Goal: Find specific page/section

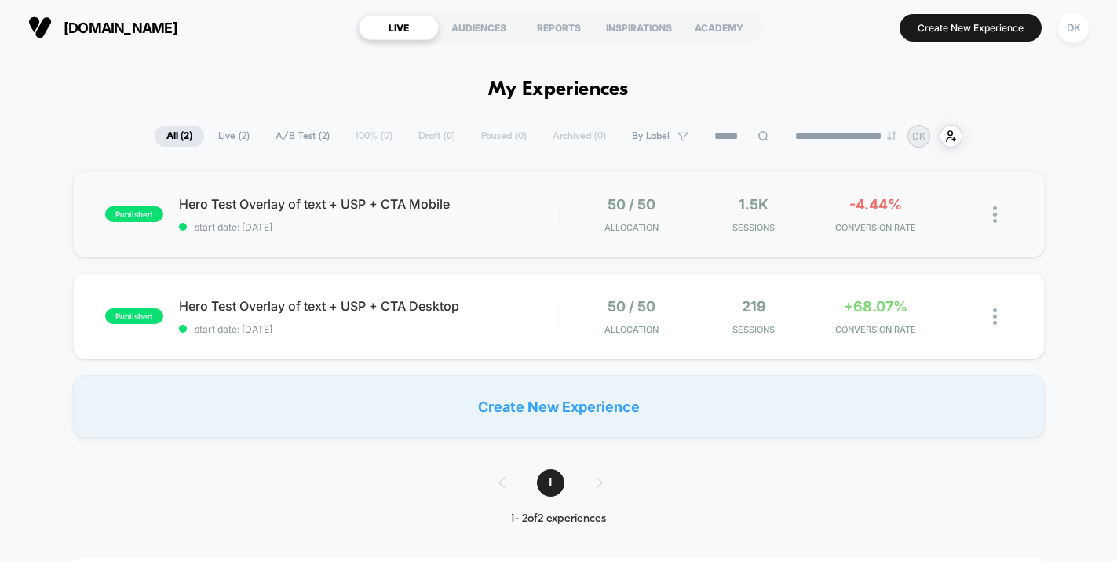
click at [423, 191] on div "published Hero Test Overlay of text + USP + CTA Mobile start date: [DATE] 50 / …" at bounding box center [559, 214] width 972 height 86
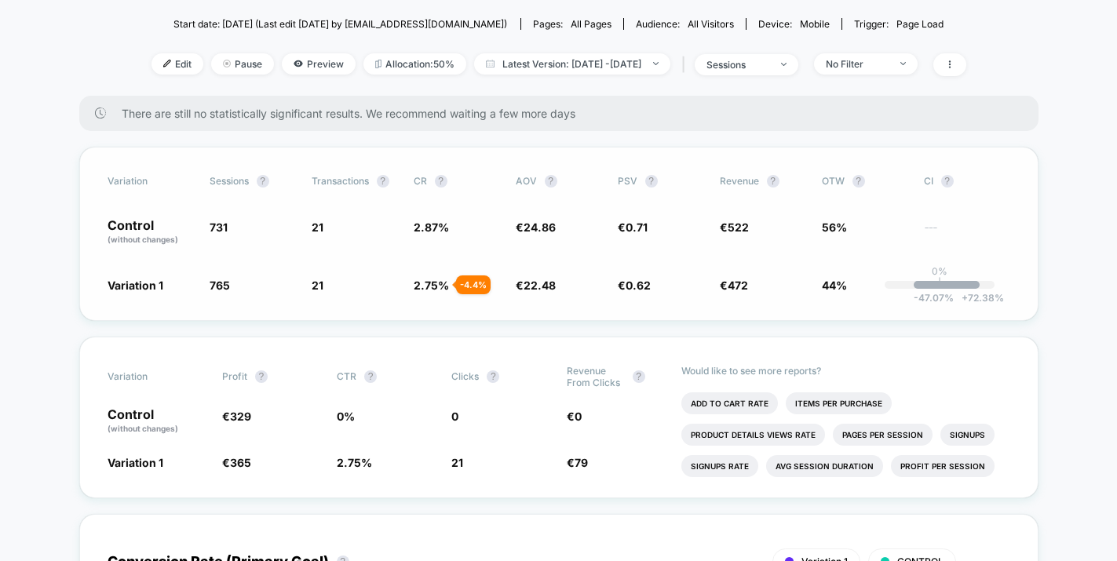
scroll to position [167, 0]
